Goal: Check status: Check status

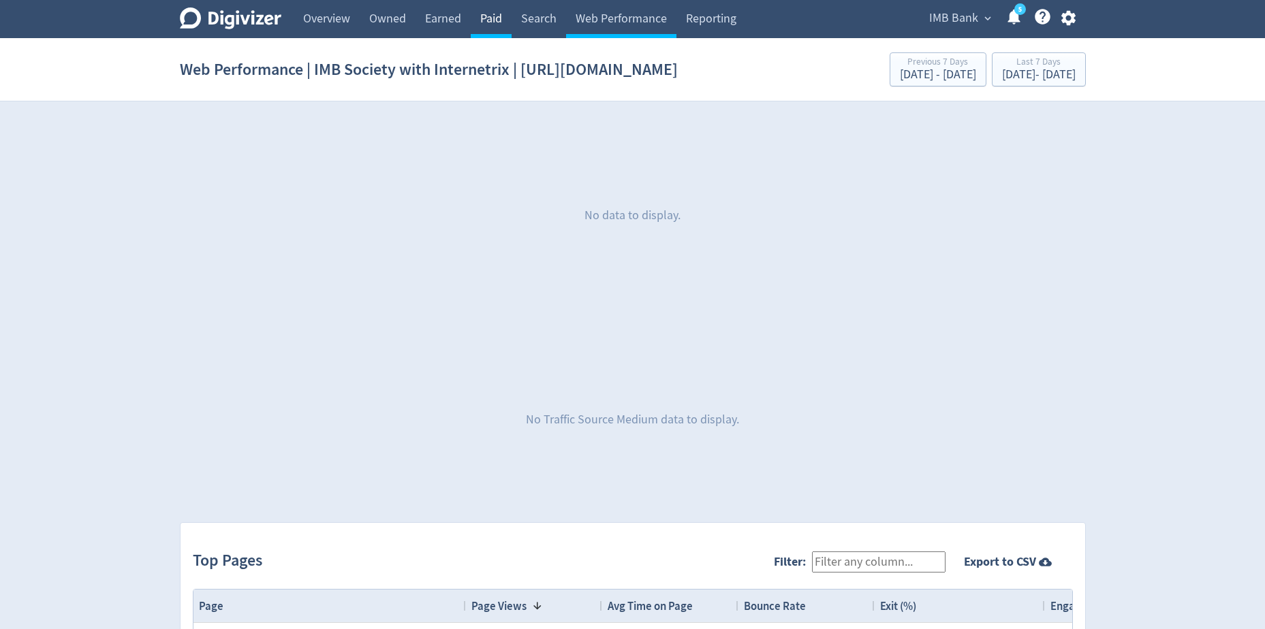
click at [484, 18] on link "Paid" at bounding box center [491, 19] width 41 height 38
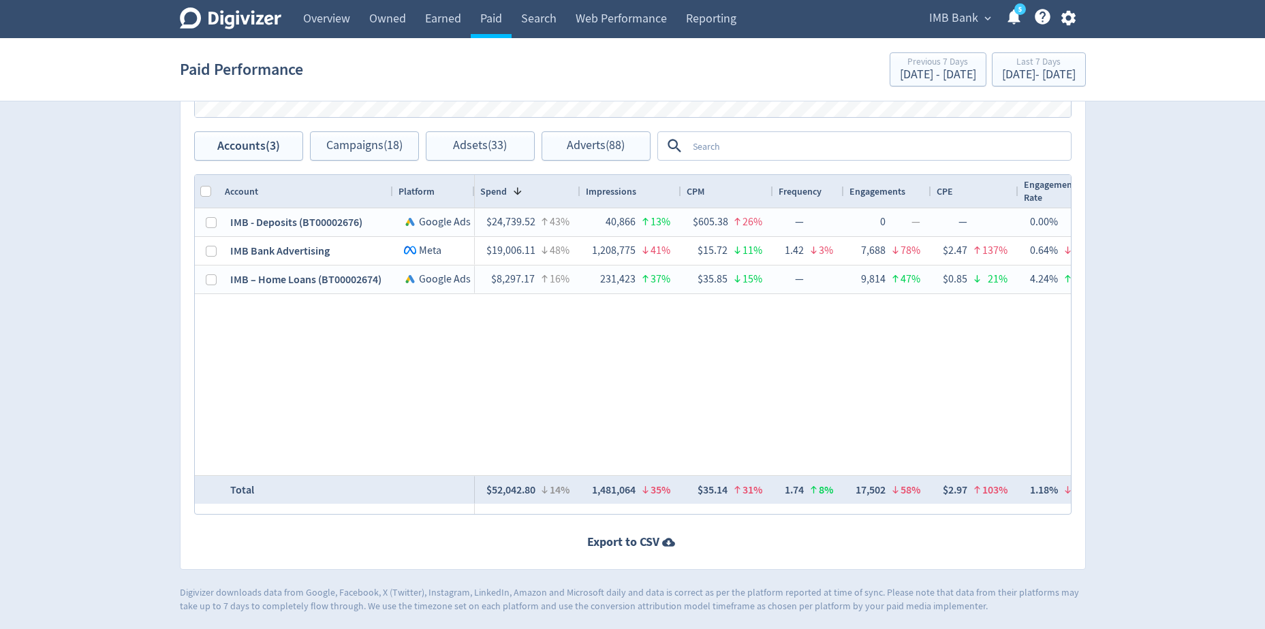
scroll to position [661, 0]
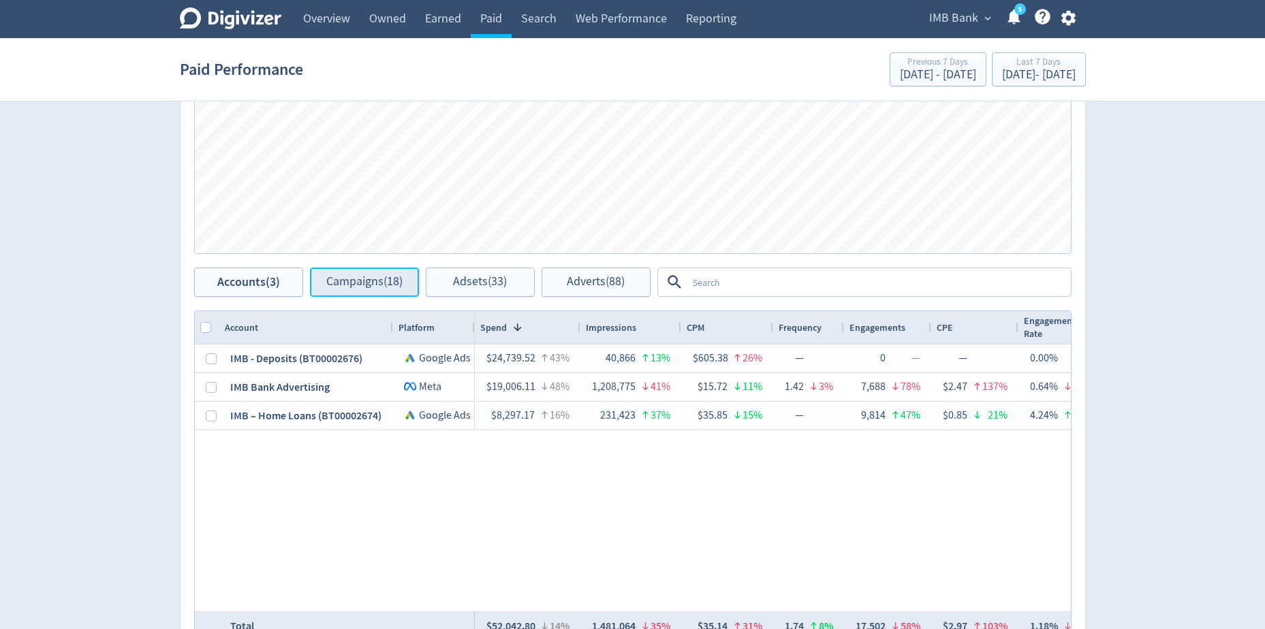
click at [328, 286] on span "Campaigns (18)" at bounding box center [364, 282] width 76 height 13
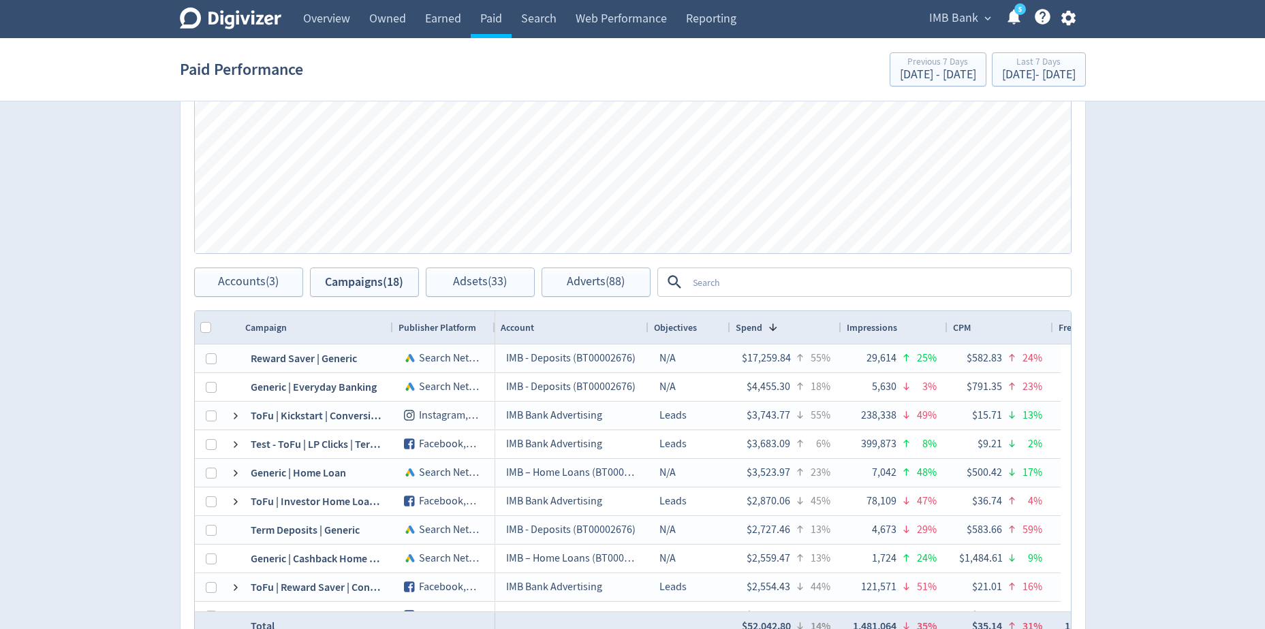
click at [744, 283] on textarea at bounding box center [878, 282] width 382 height 25
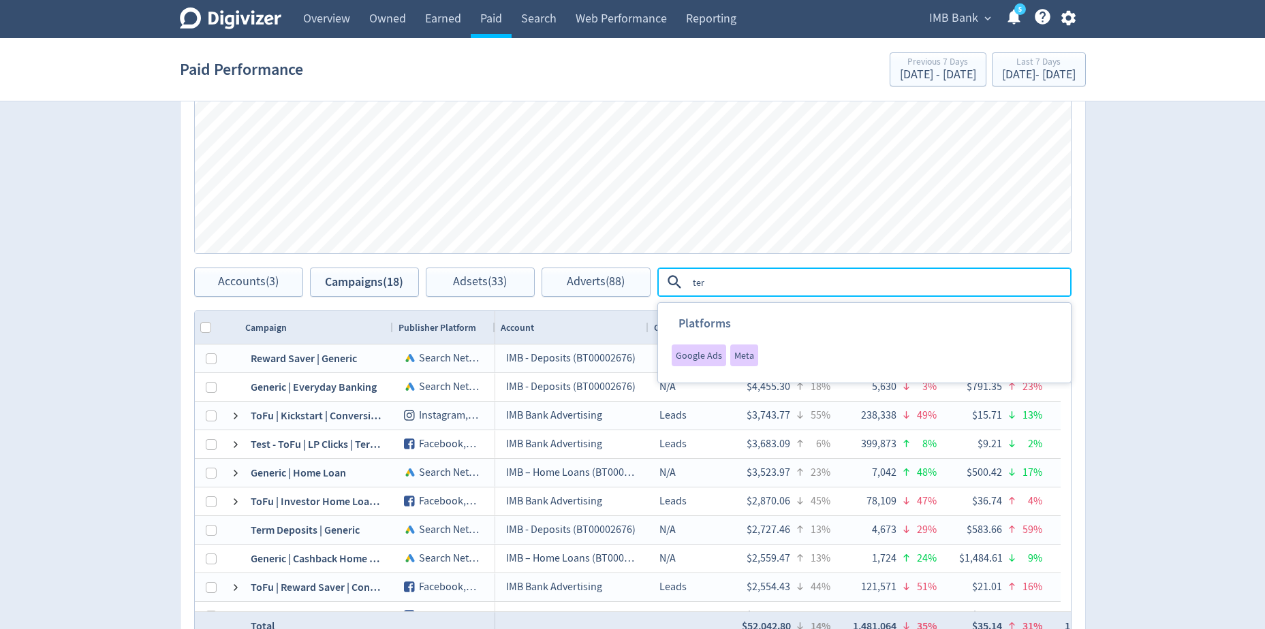
type textarea "term"
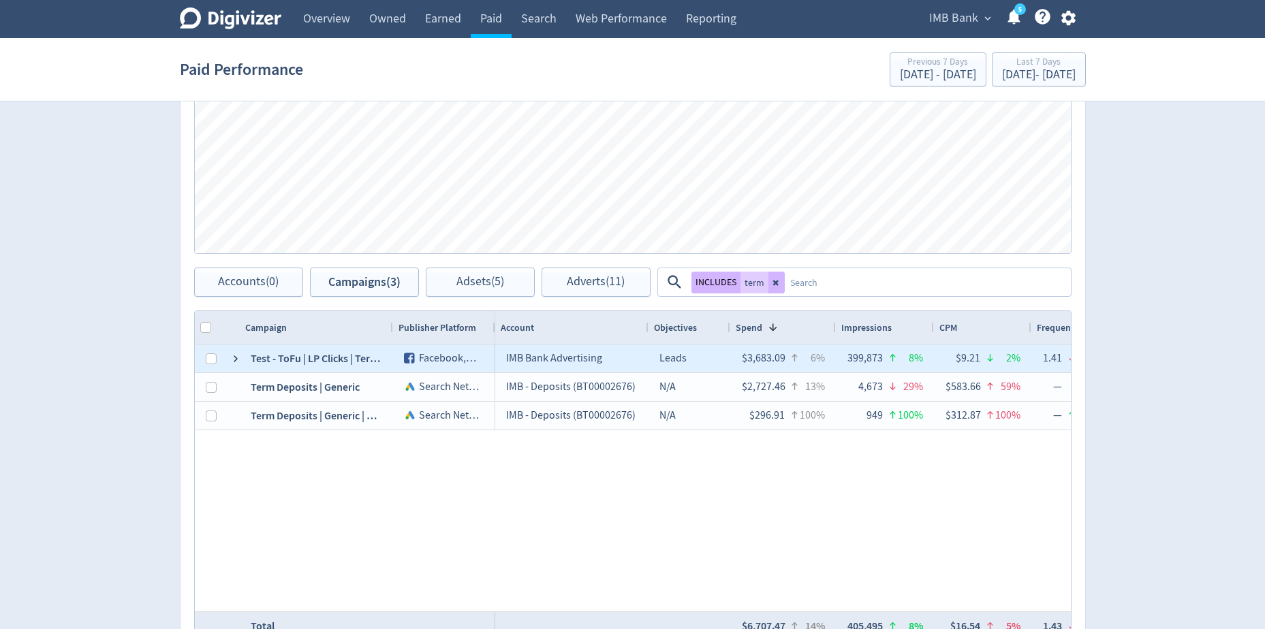
click at [238, 366] on span at bounding box center [235, 358] width 11 height 27
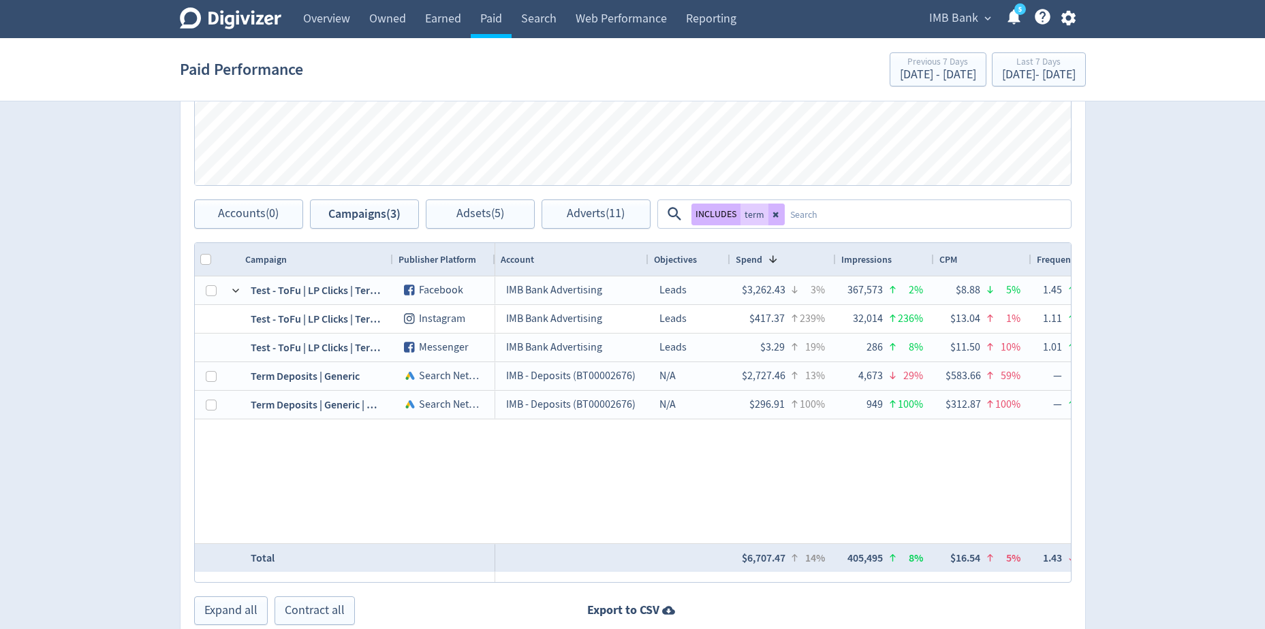
scroll to position [524, 0]
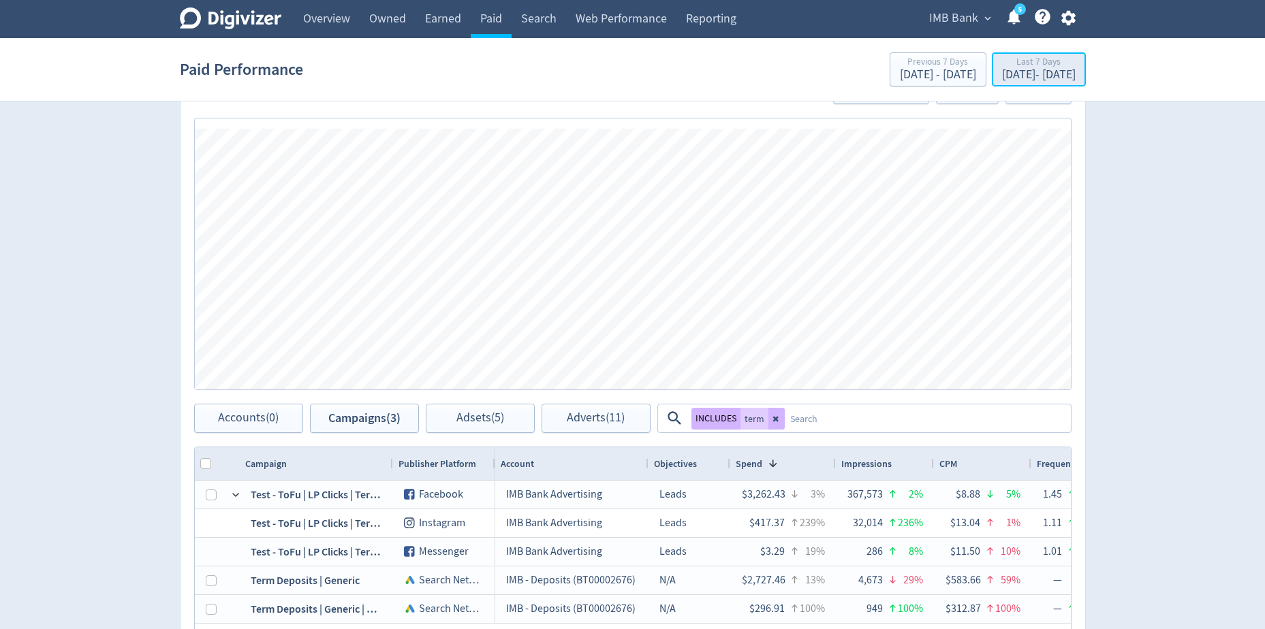
click at [1002, 68] on div "Last 7 Days" at bounding box center [1039, 63] width 74 height 12
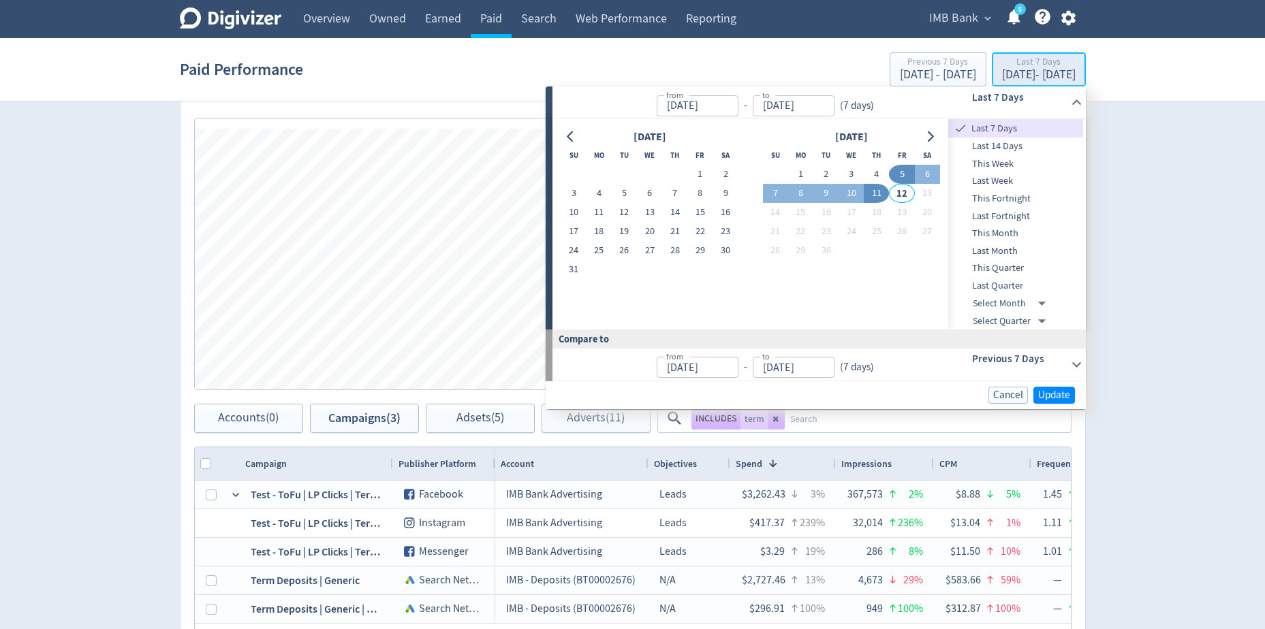
type input "[DATE]"
click at [1005, 394] on span "Cancel" at bounding box center [1008, 395] width 30 height 10
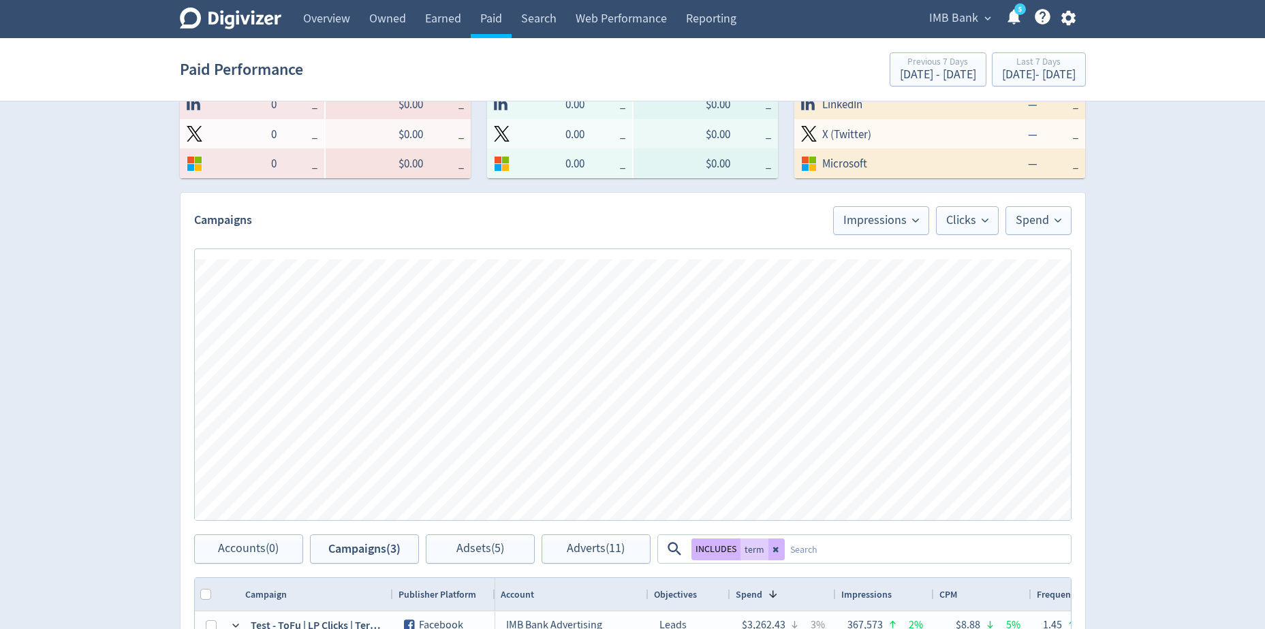
scroll to position [388, 0]
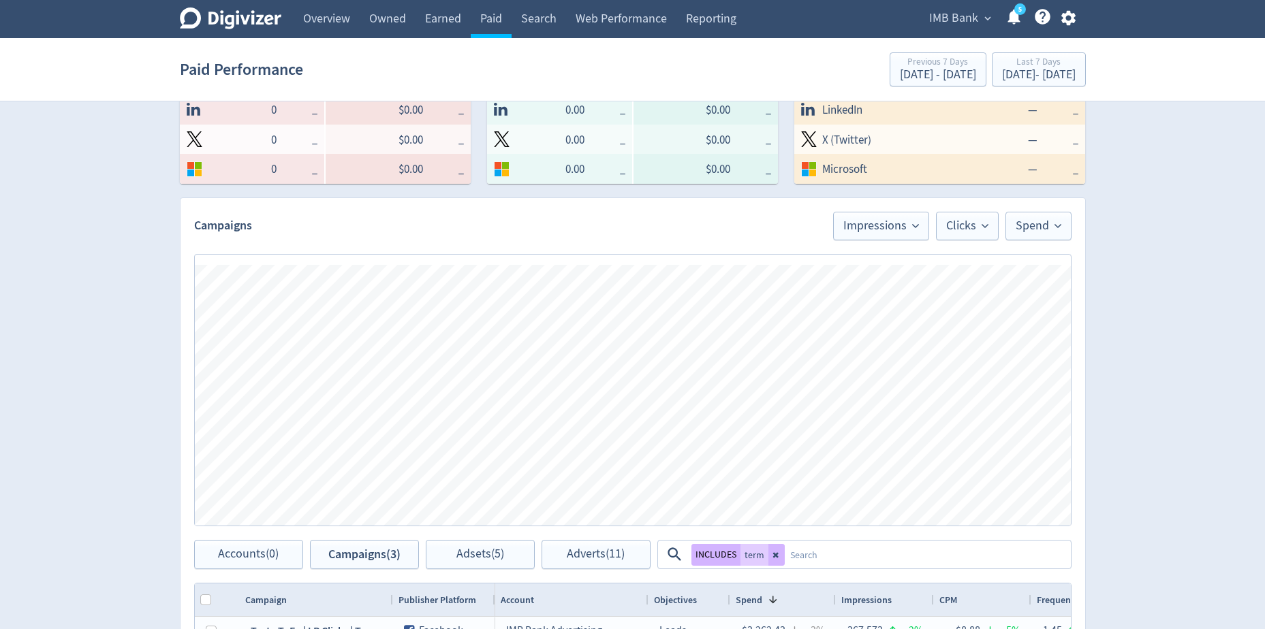
click at [1011, 88] on div "Paid Performance Previous 7 Days [DATE] - [DATE] Last 7 Days [DATE] - [DATE]" at bounding box center [633, 70] width 906 height 44
click at [1015, 74] on div "[DATE] - [DATE]" at bounding box center [1039, 75] width 74 height 12
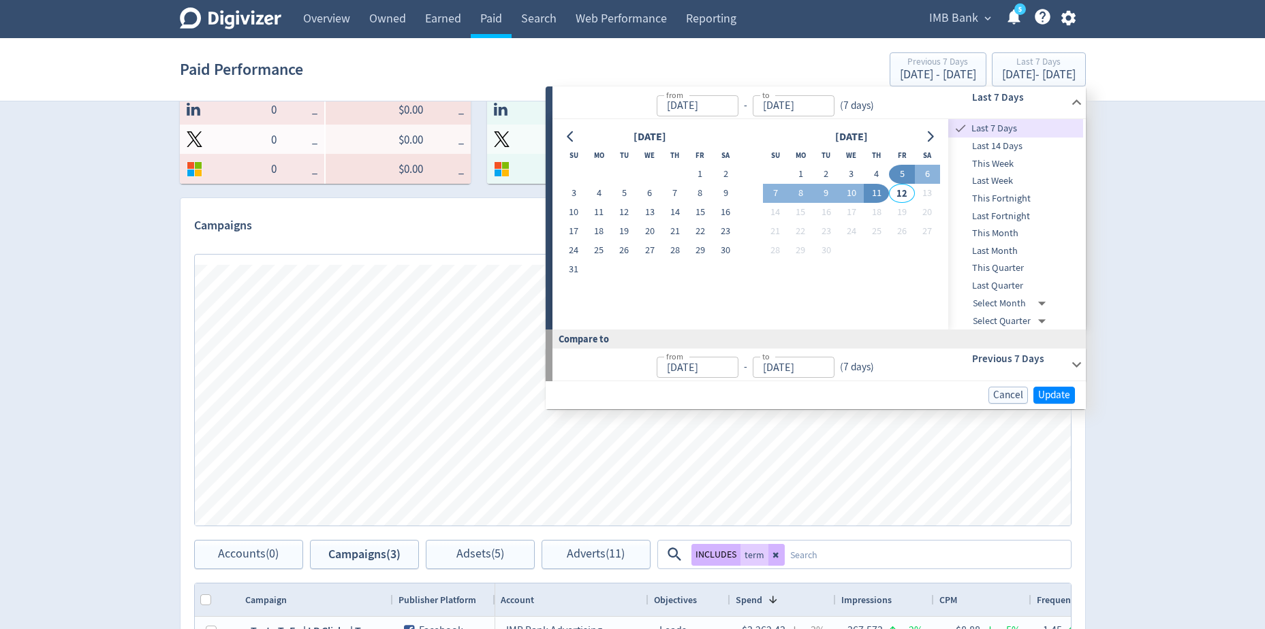
click at [886, 193] on button "11" at bounding box center [876, 193] width 25 height 19
type input "[DATE]"
click at [1073, 394] on button "Update" at bounding box center [1054, 394] width 42 height 17
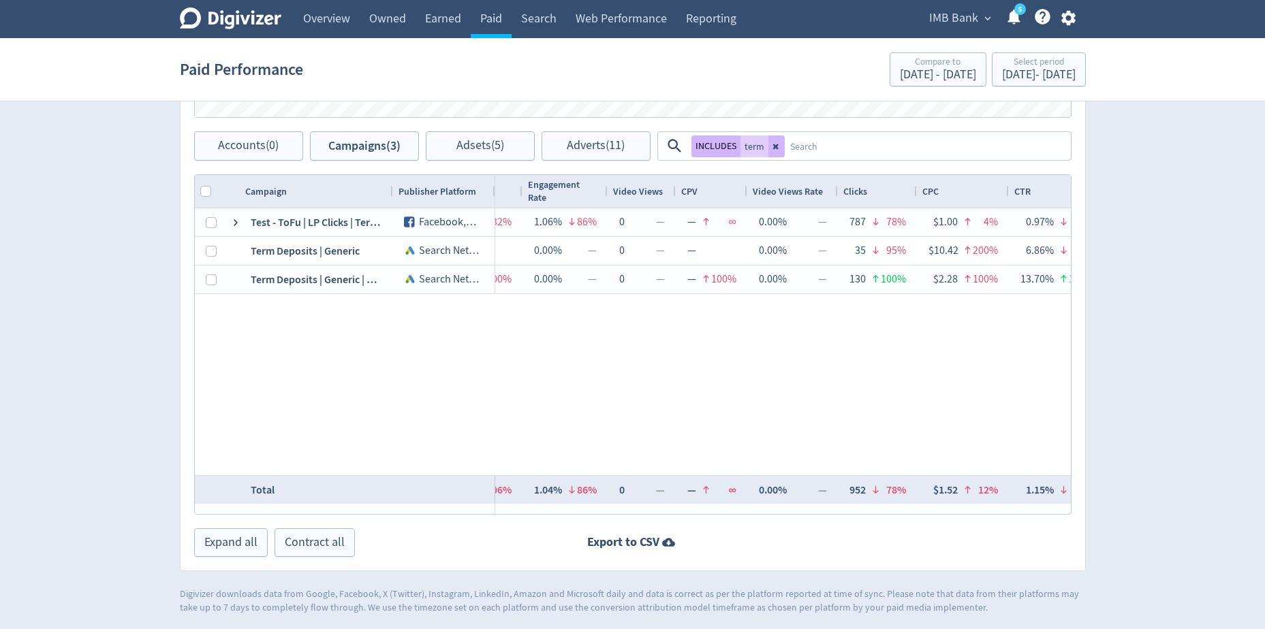
scroll to position [0, 191]
